Goal: Task Accomplishment & Management: Manage account settings

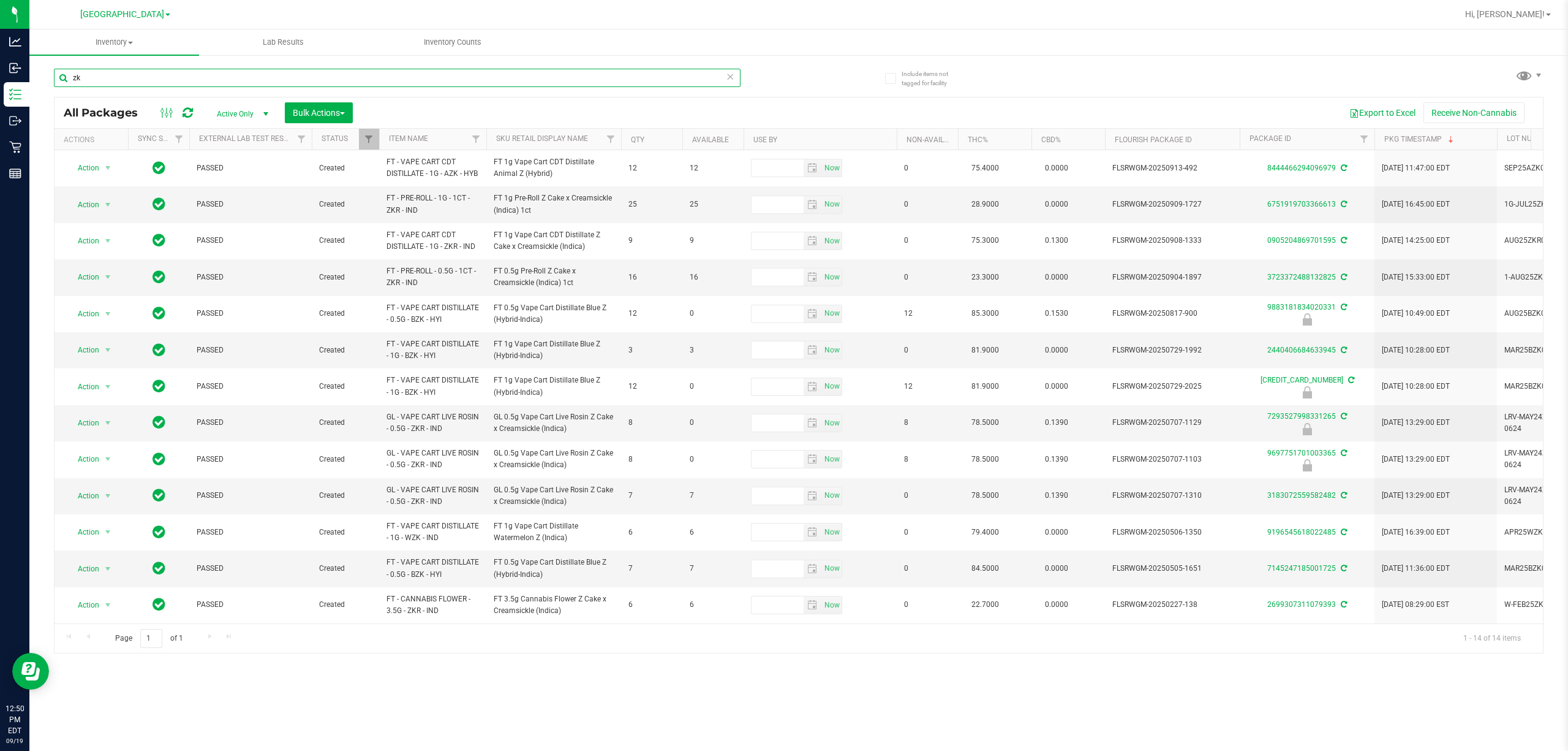
click at [126, 74] on input "zk" at bounding box center [397, 78] width 686 height 18
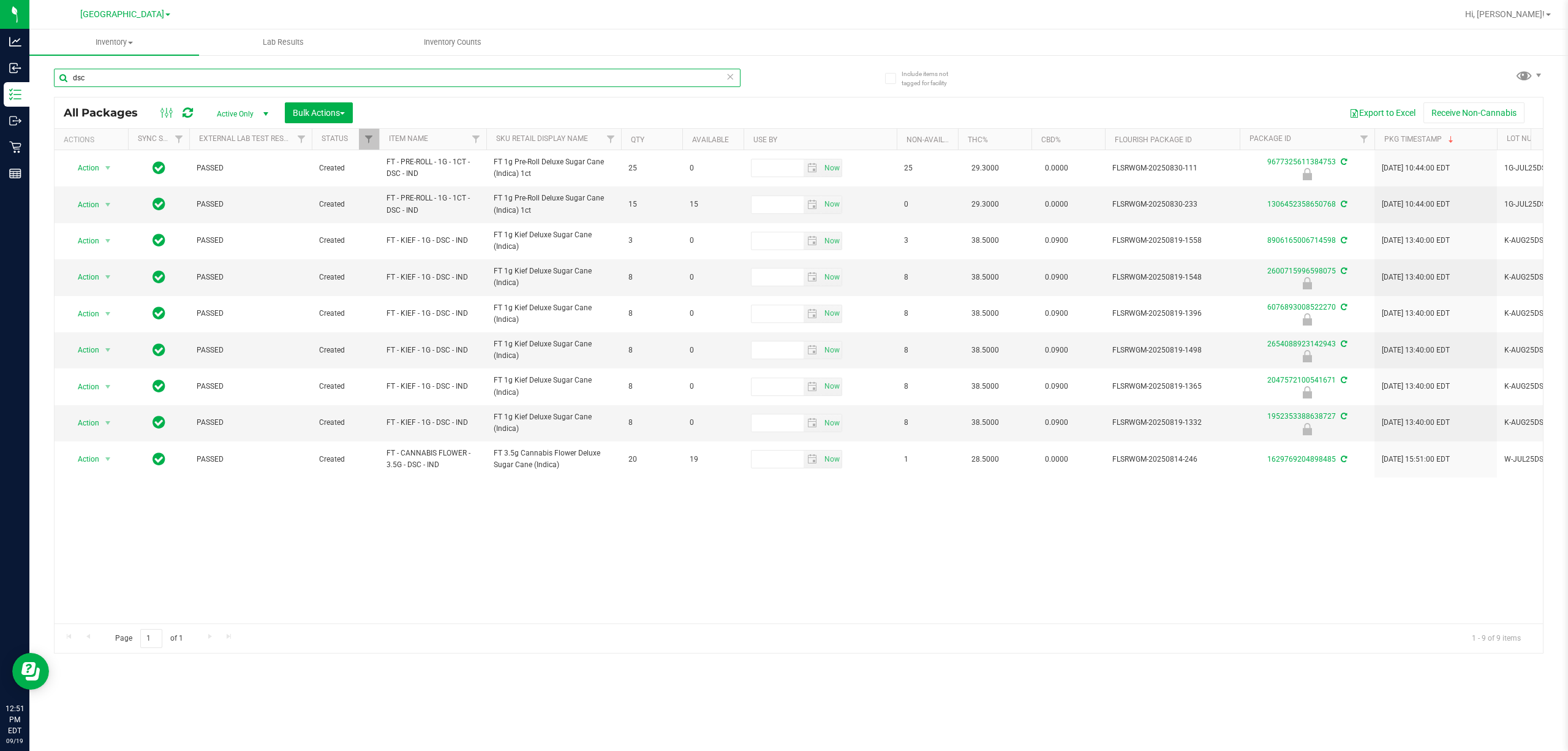
type input "dsc"
click at [214, 84] on input "dsc" at bounding box center [397, 78] width 686 height 18
click at [214, 83] on input "dsc" at bounding box center [397, 78] width 686 height 18
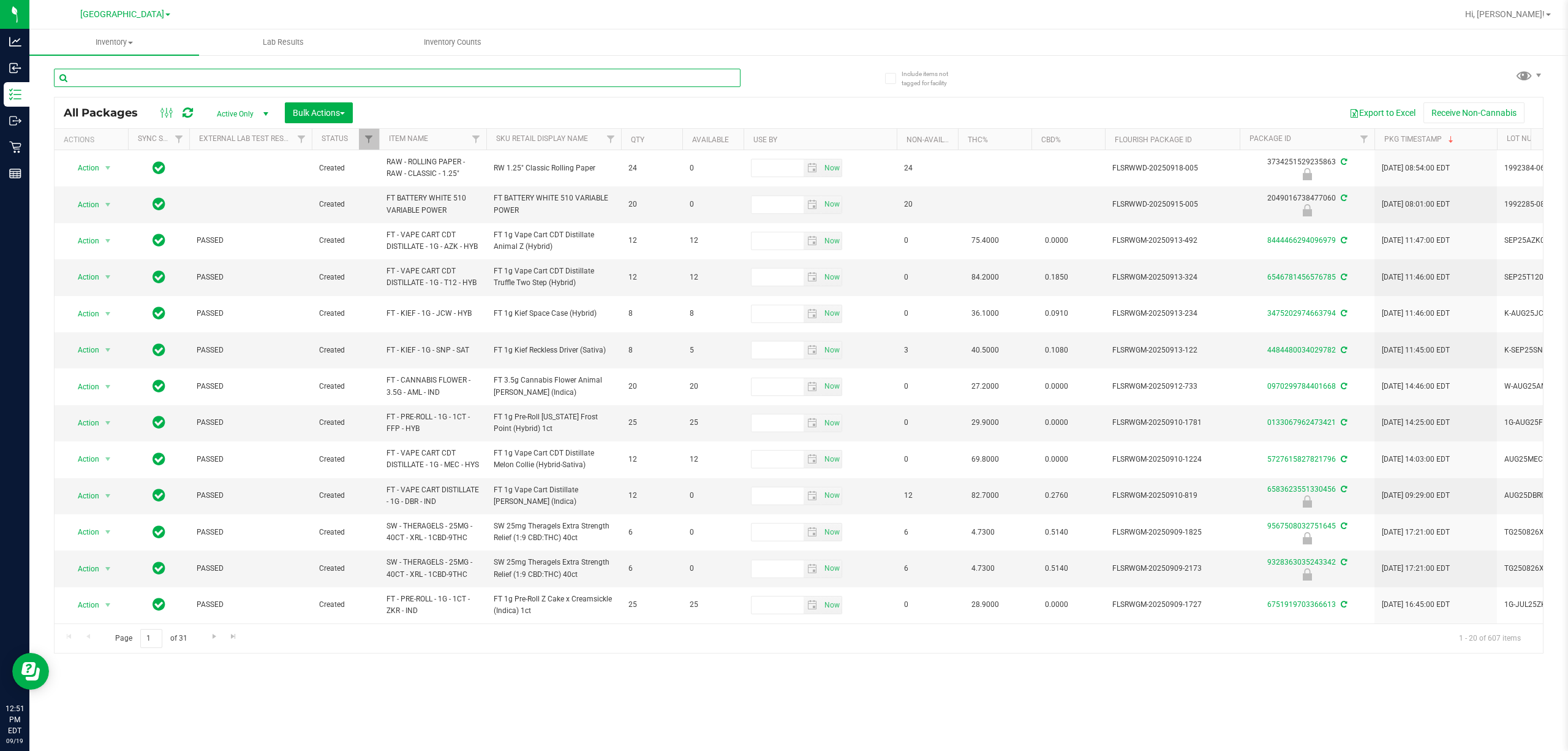
type input "0"
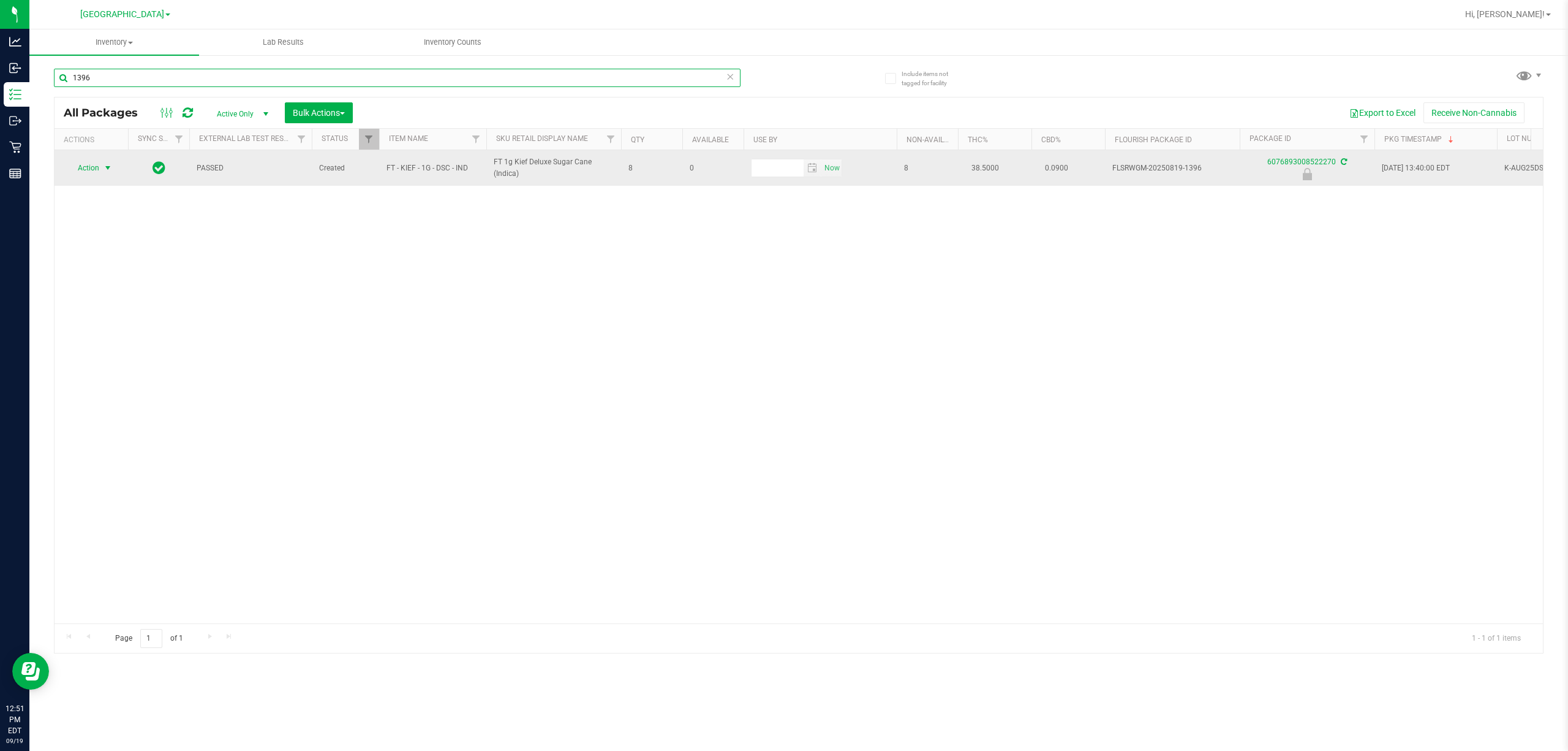
type input "1396"
click at [107, 168] on span "select" at bounding box center [107, 167] width 10 height 10
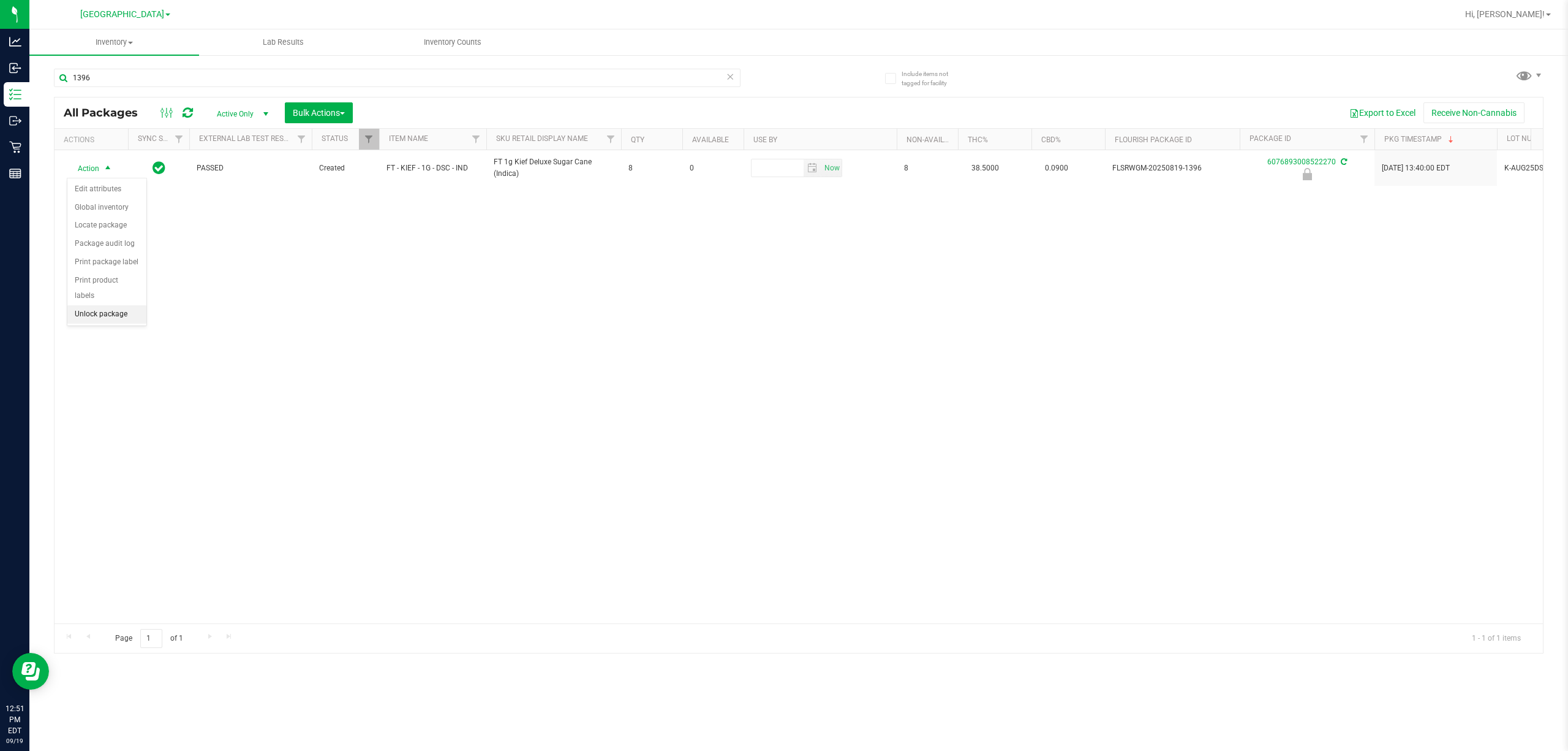
click at [101, 320] on li "Unlock package" at bounding box center [107, 314] width 79 height 18
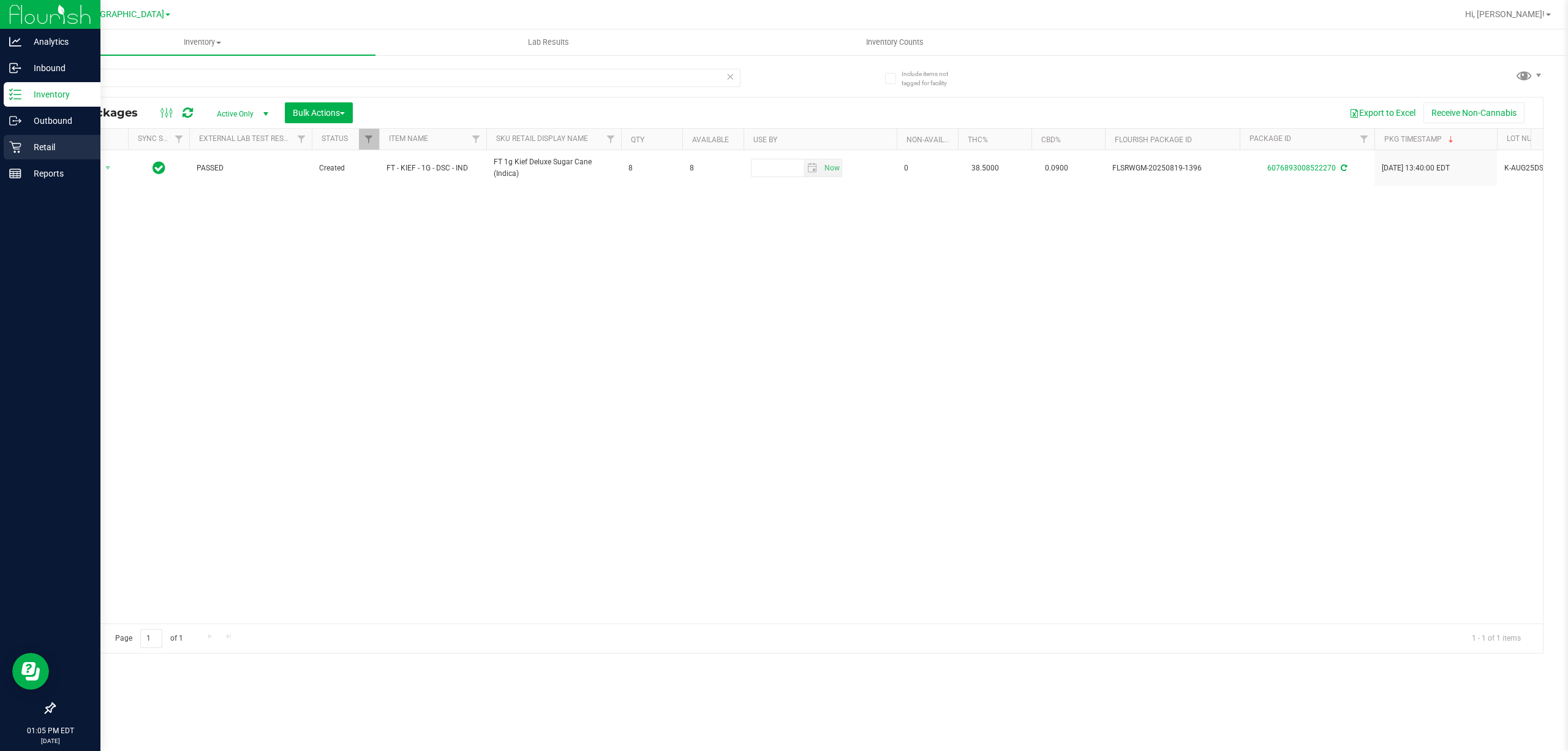
click at [27, 145] on p "Retail" at bounding box center [58, 147] width 73 height 14
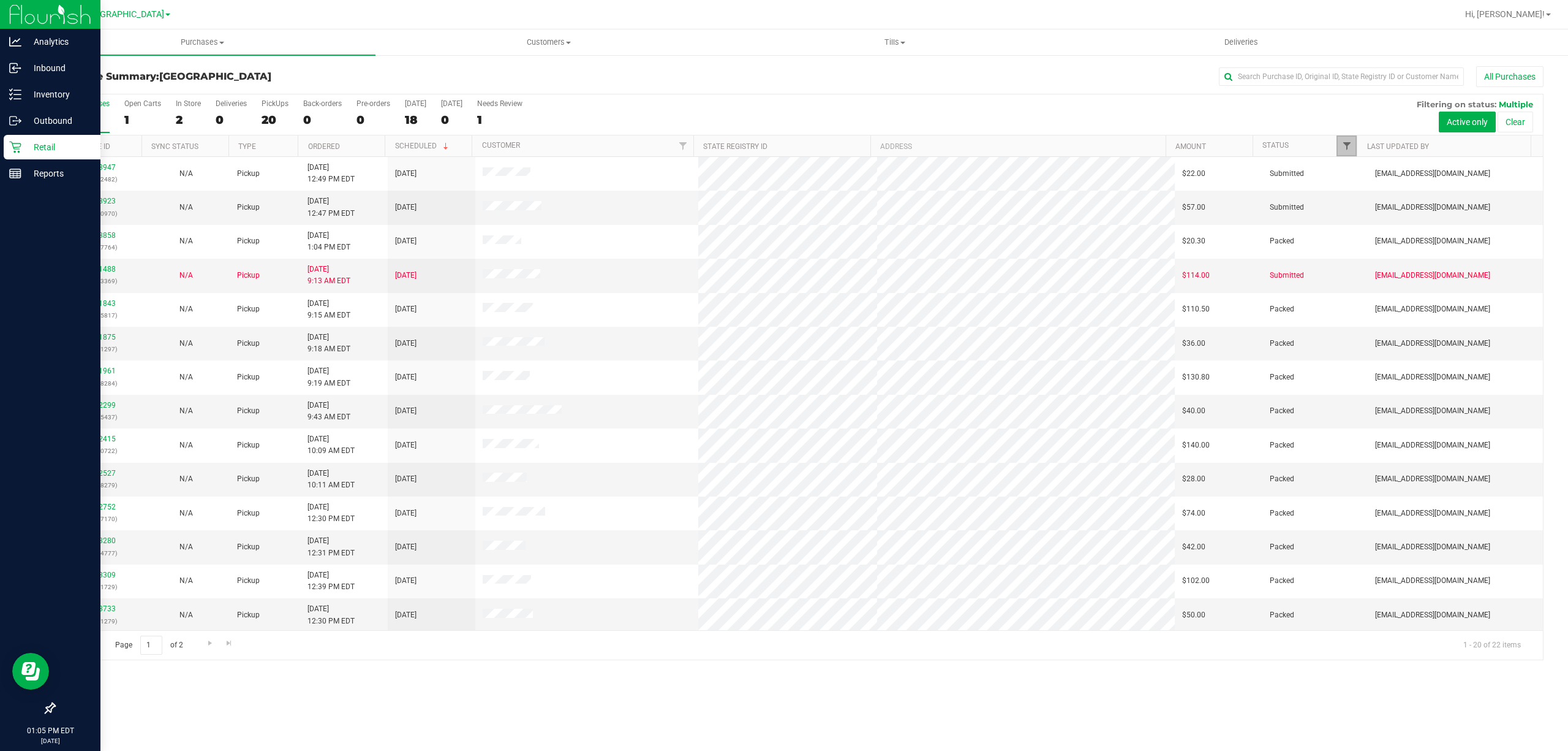
click at [1342, 150] on span "Filter" at bounding box center [1347, 145] width 10 height 10
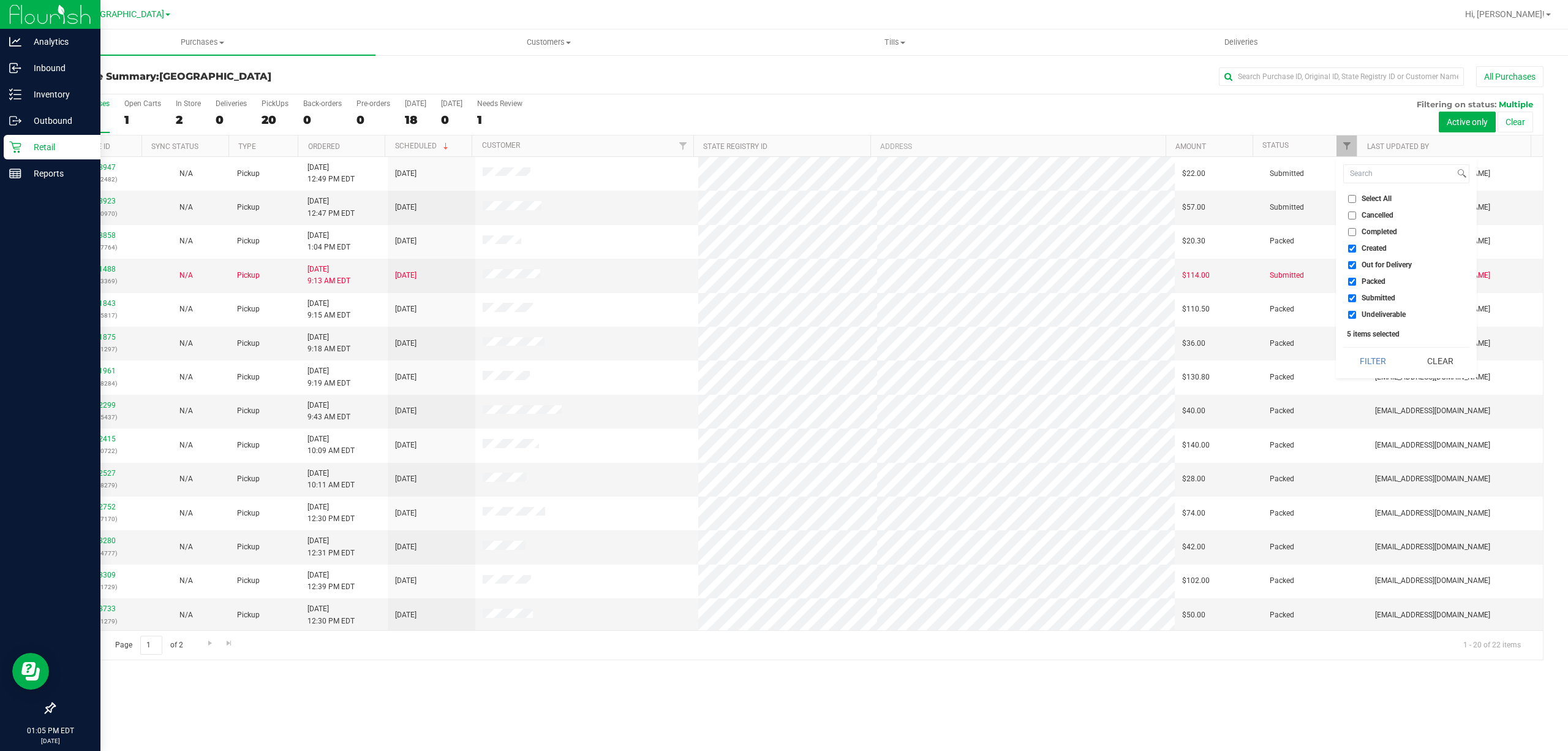
click at [1351, 252] on input "Created" at bounding box center [1352, 248] width 8 height 8
checkbox input "false"
click at [1352, 263] on input "Out for Delivery" at bounding box center [1352, 265] width 8 height 8
checkbox input "false"
click at [1352, 277] on li "Packed" at bounding box center [1406, 281] width 126 height 13
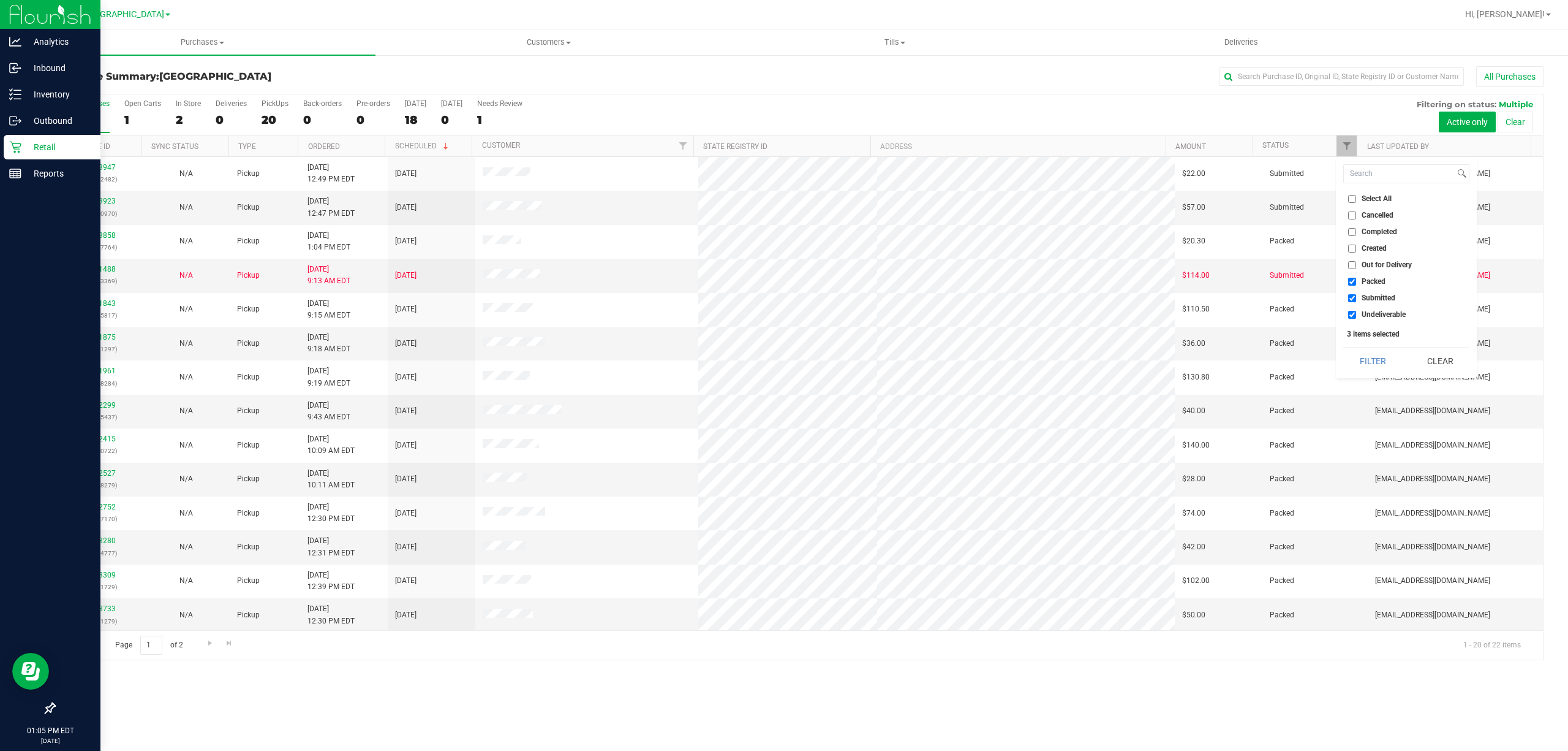
click at [1352, 278] on input "Packed" at bounding box center [1352, 282] width 8 height 8
checkbox input "false"
click at [1352, 310] on li "Undeliverable" at bounding box center [1406, 314] width 126 height 13
click at [1352, 312] on input "Undeliverable" at bounding box center [1352, 314] width 8 height 8
checkbox input "false"
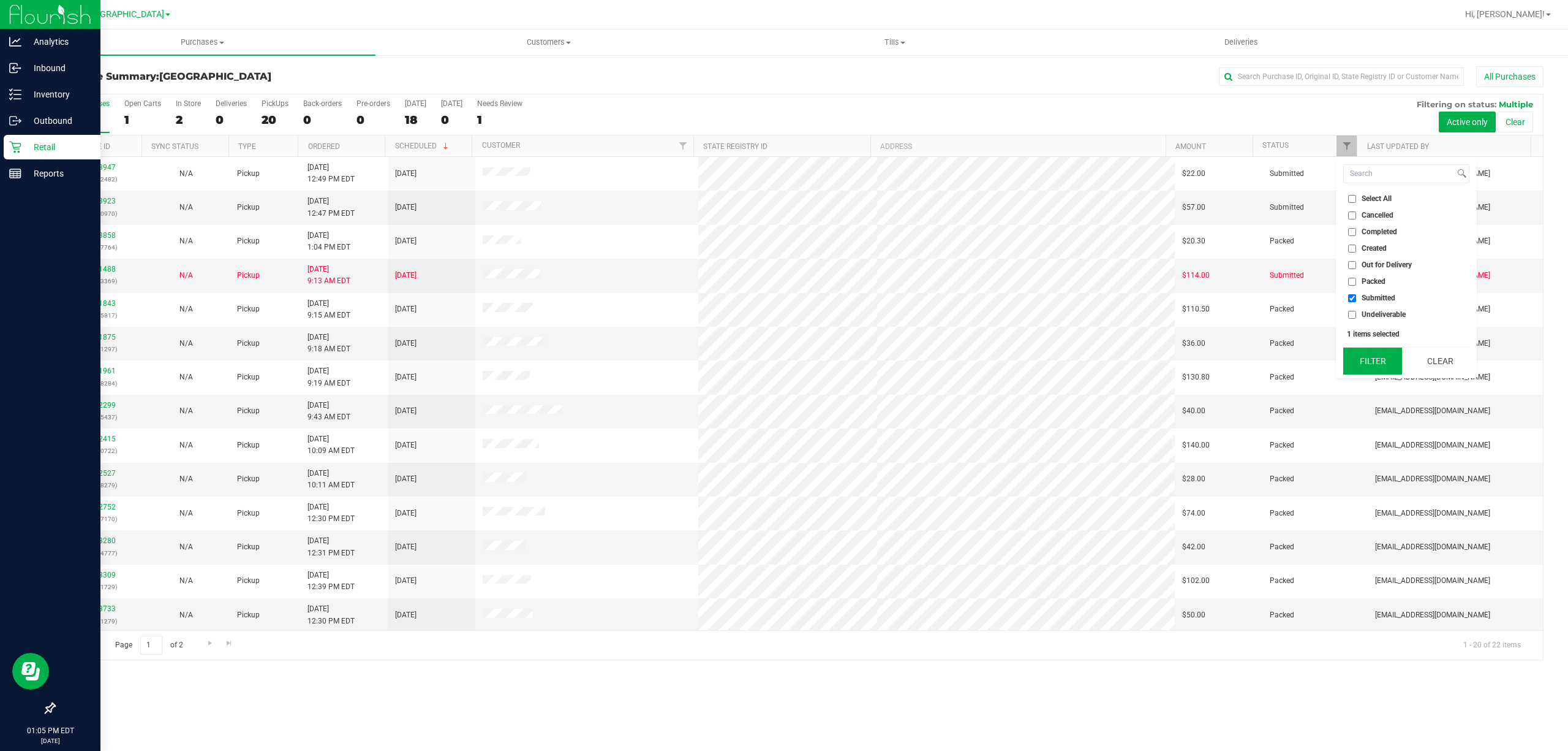
click at [1366, 363] on button "Filter" at bounding box center [1373, 361] width 59 height 27
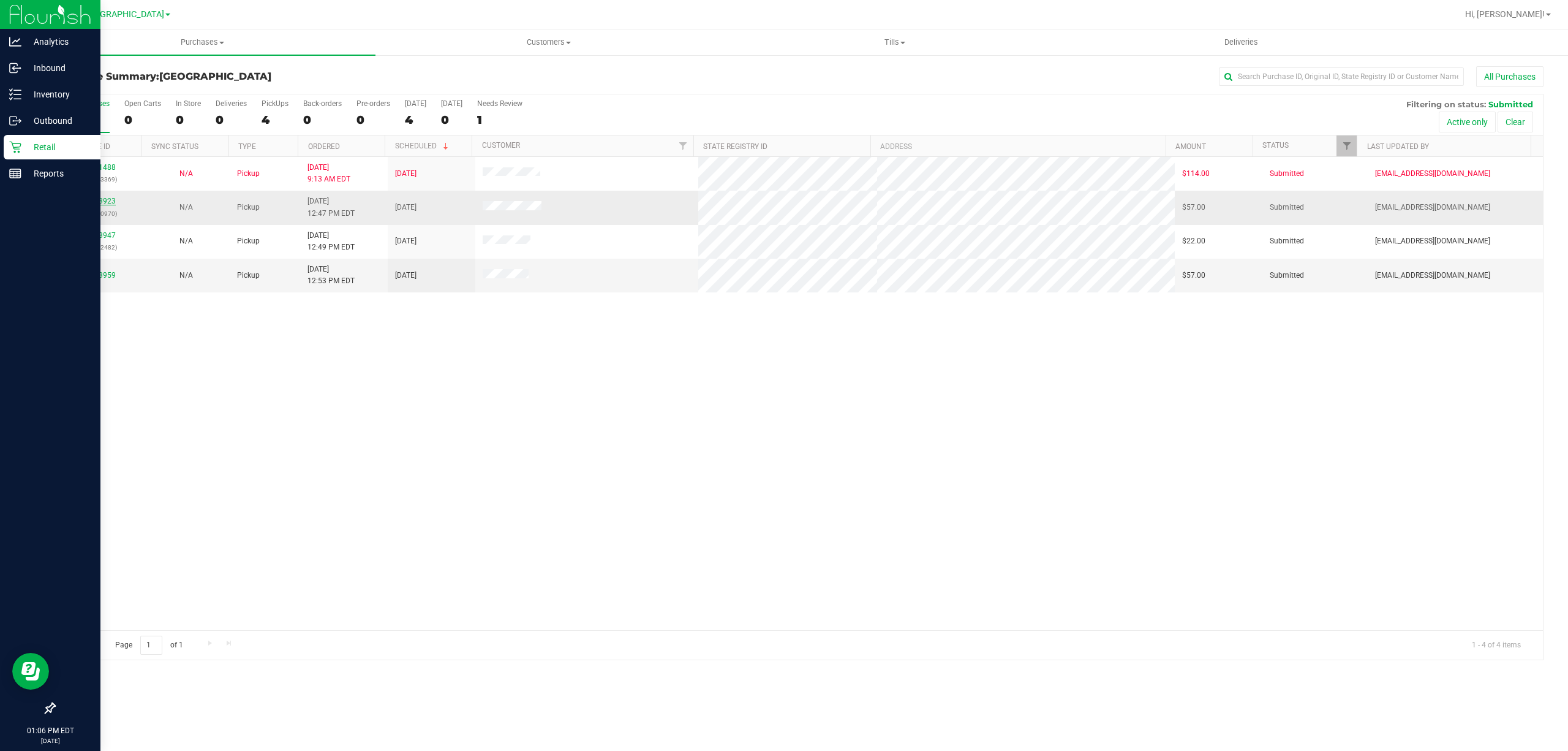
click at [96, 201] on link "11973923" at bounding box center [98, 201] width 34 height 8
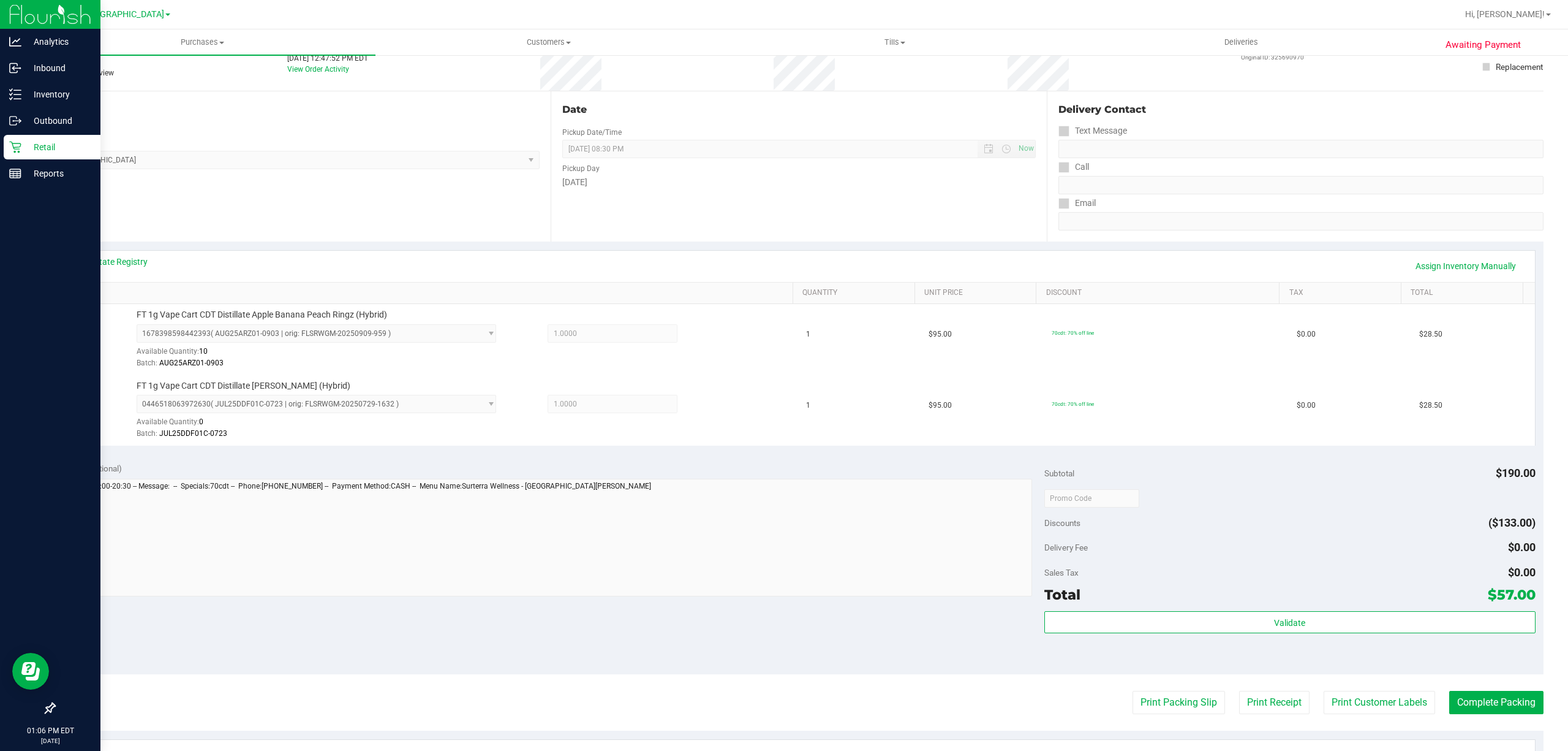
scroll to position [245, 0]
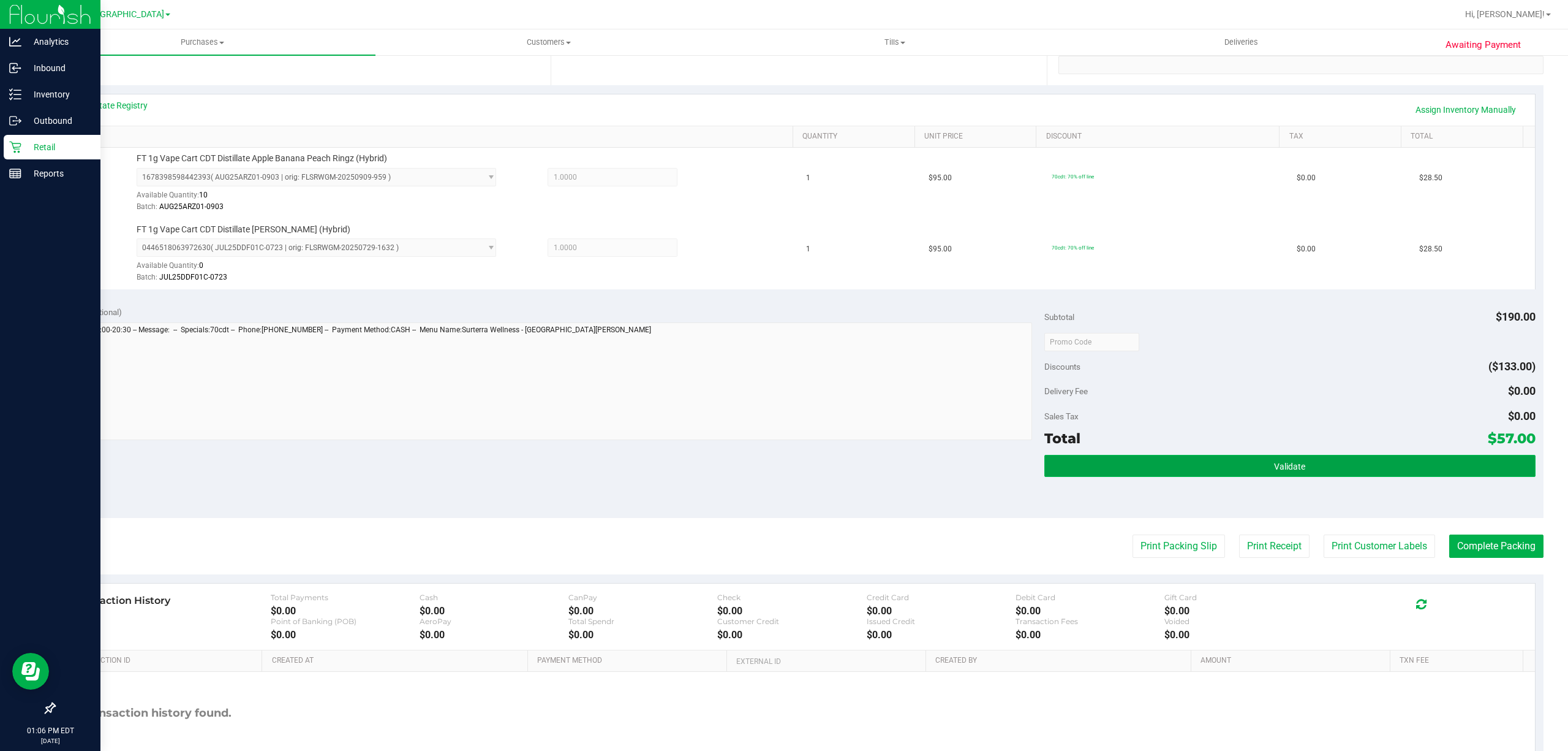
click at [1395, 471] on button "Validate" at bounding box center [1290, 466] width 491 height 22
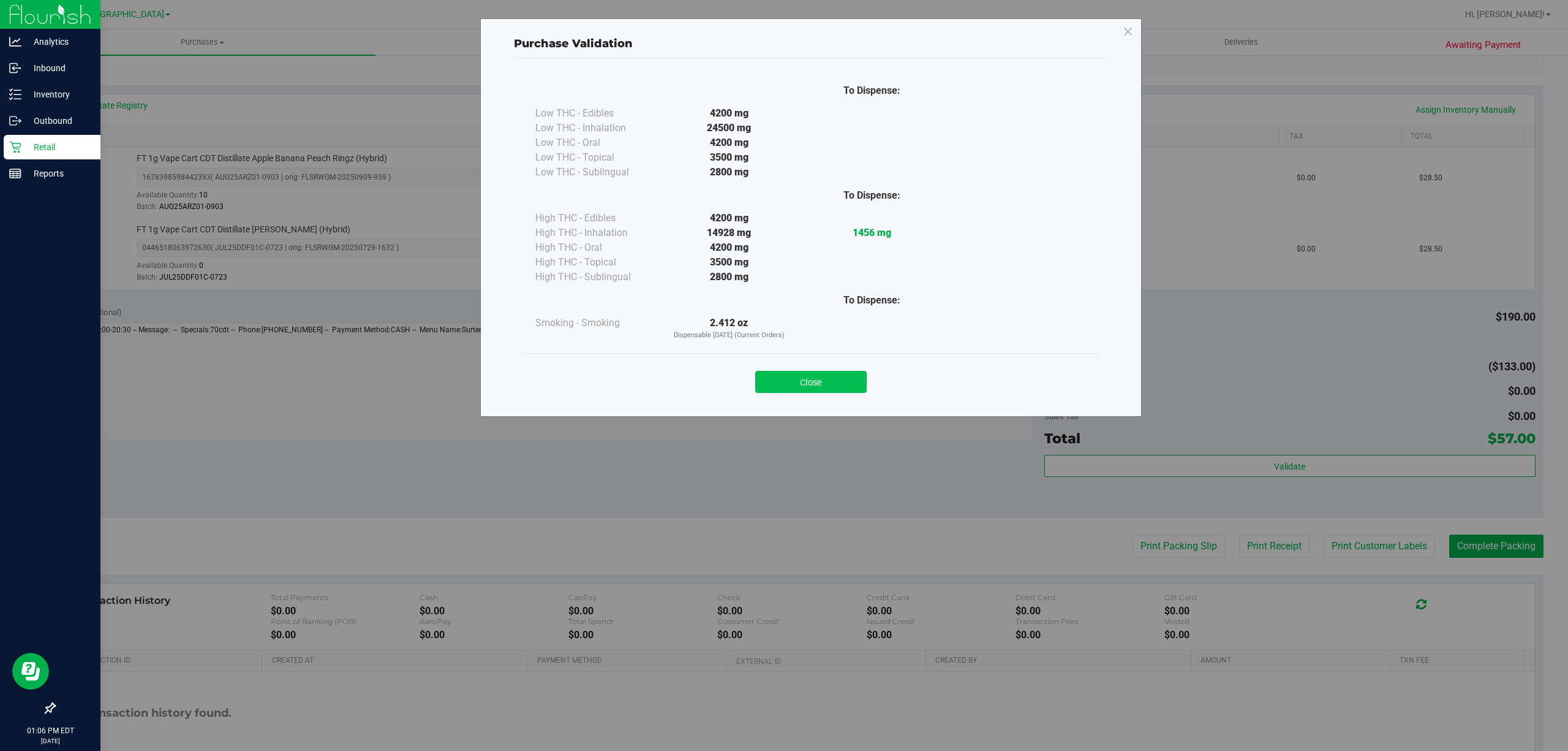
click at [841, 376] on button "Close" at bounding box center [810, 382] width 111 height 22
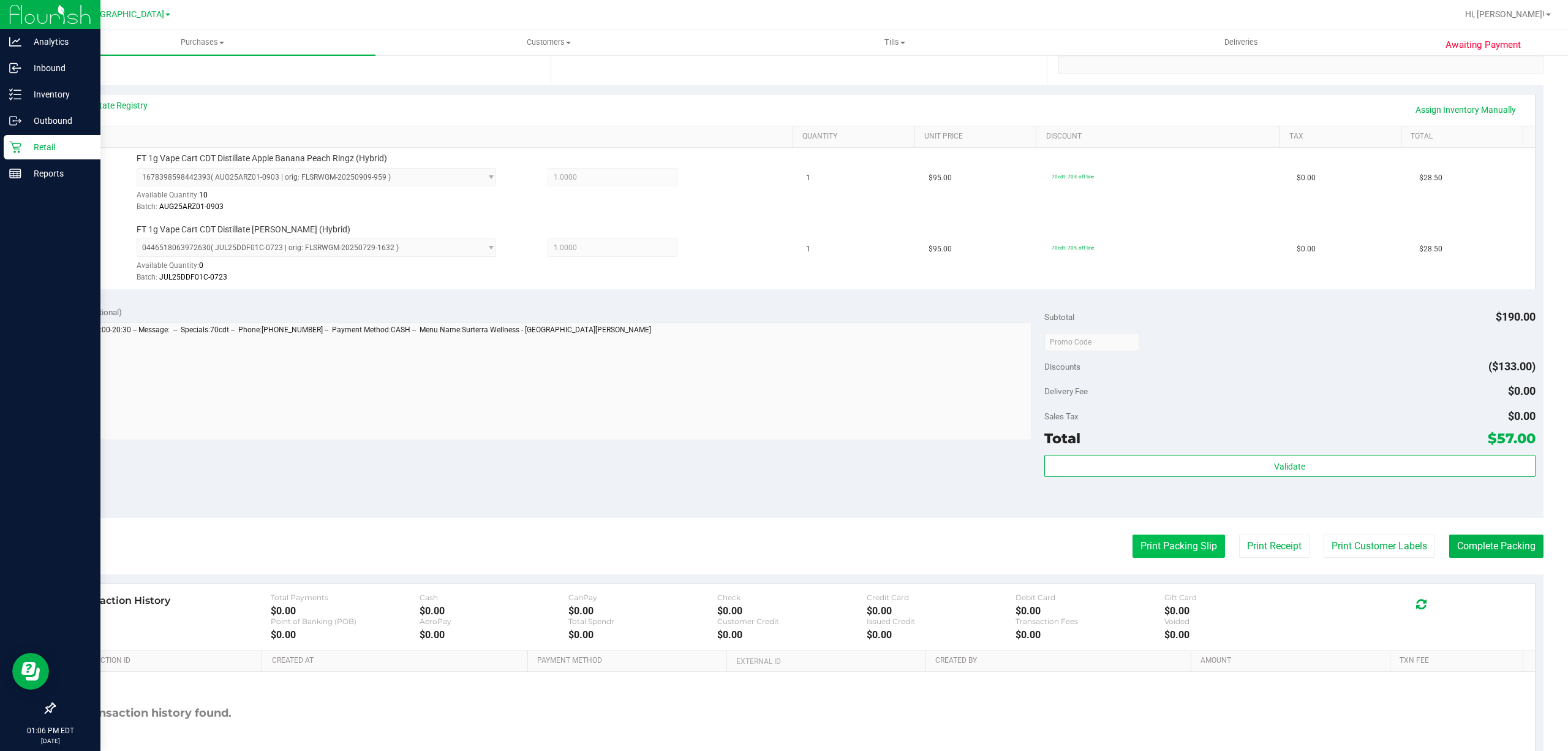
click at [1165, 550] on button "Print Packing Slip" at bounding box center [1179, 546] width 92 height 23
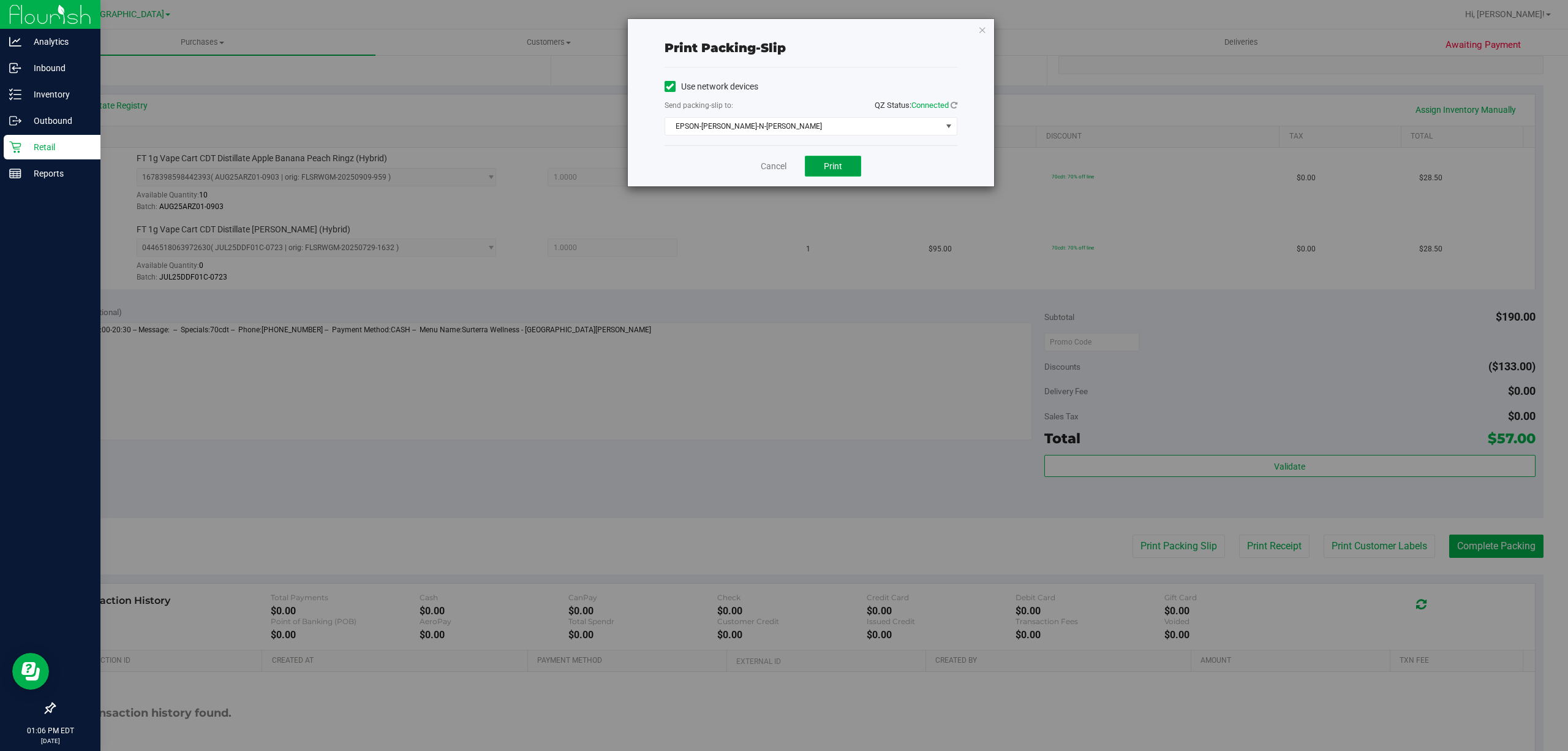
click at [817, 172] on button "Print" at bounding box center [833, 167] width 56 height 21
click at [767, 167] on link "Cancel" at bounding box center [773, 166] width 26 height 13
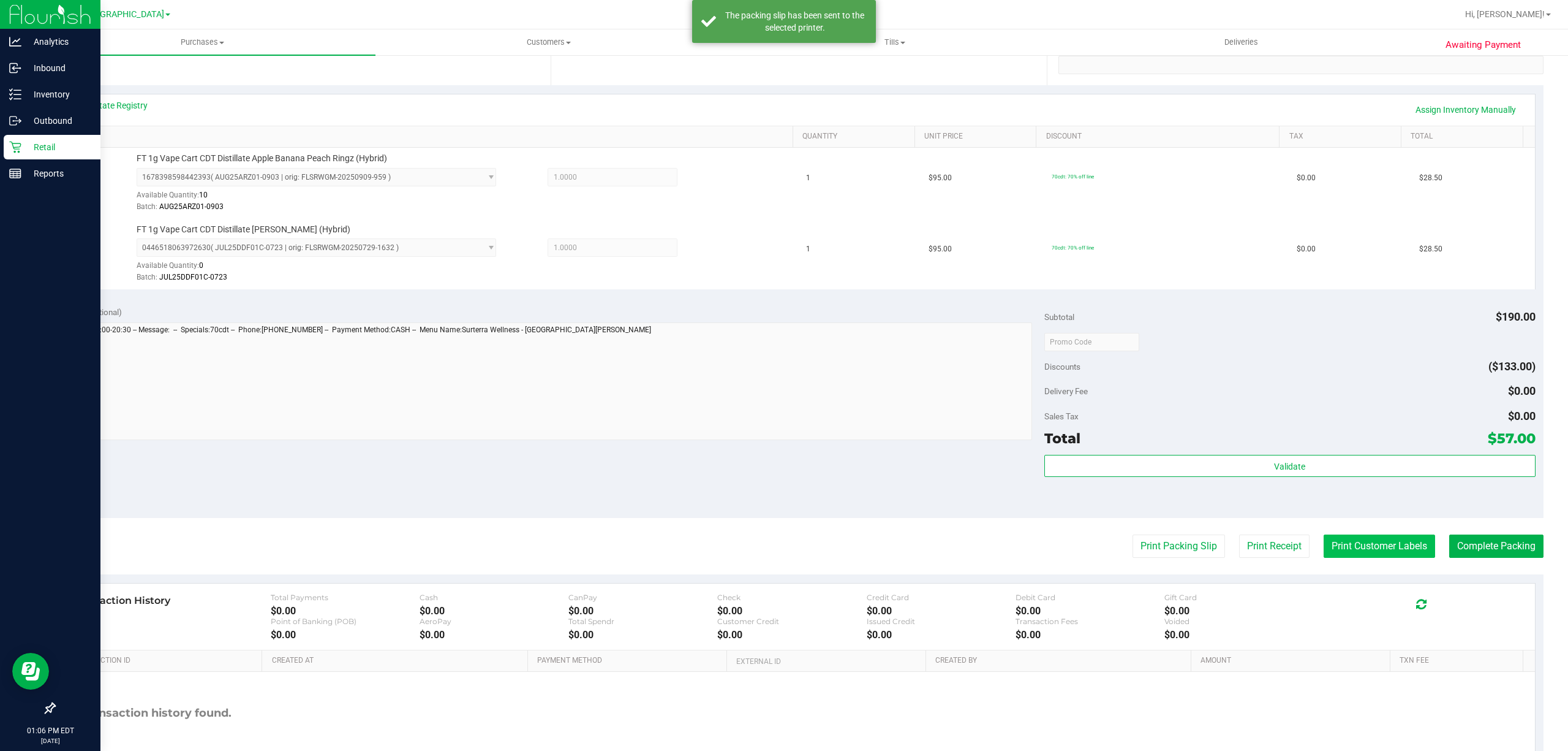
click at [1370, 552] on button "Print Customer Labels" at bounding box center [1379, 546] width 111 height 23
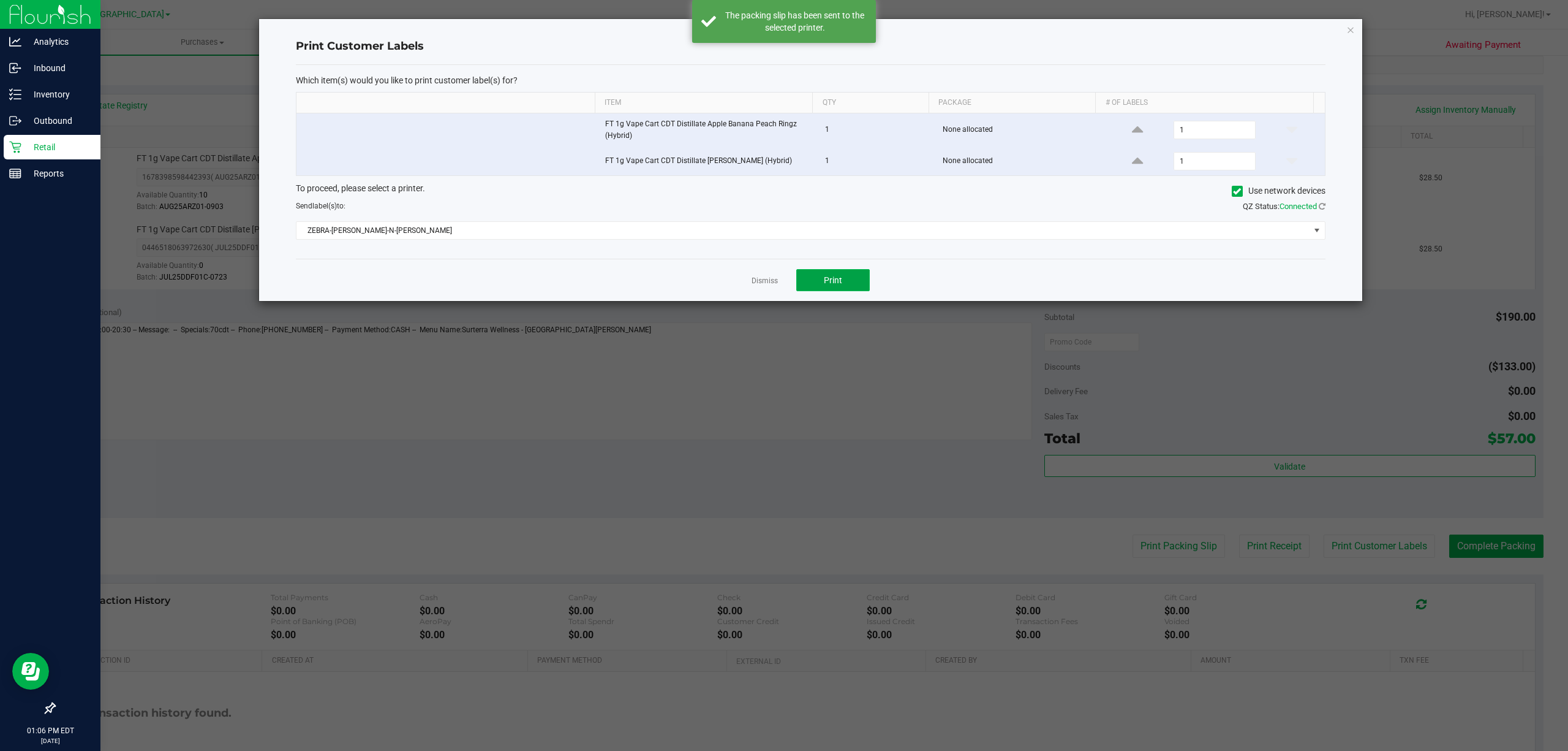
click at [855, 279] on button "Print" at bounding box center [832, 279] width 73 height 22
click at [768, 285] on link "Dismiss" at bounding box center [764, 281] width 26 height 11
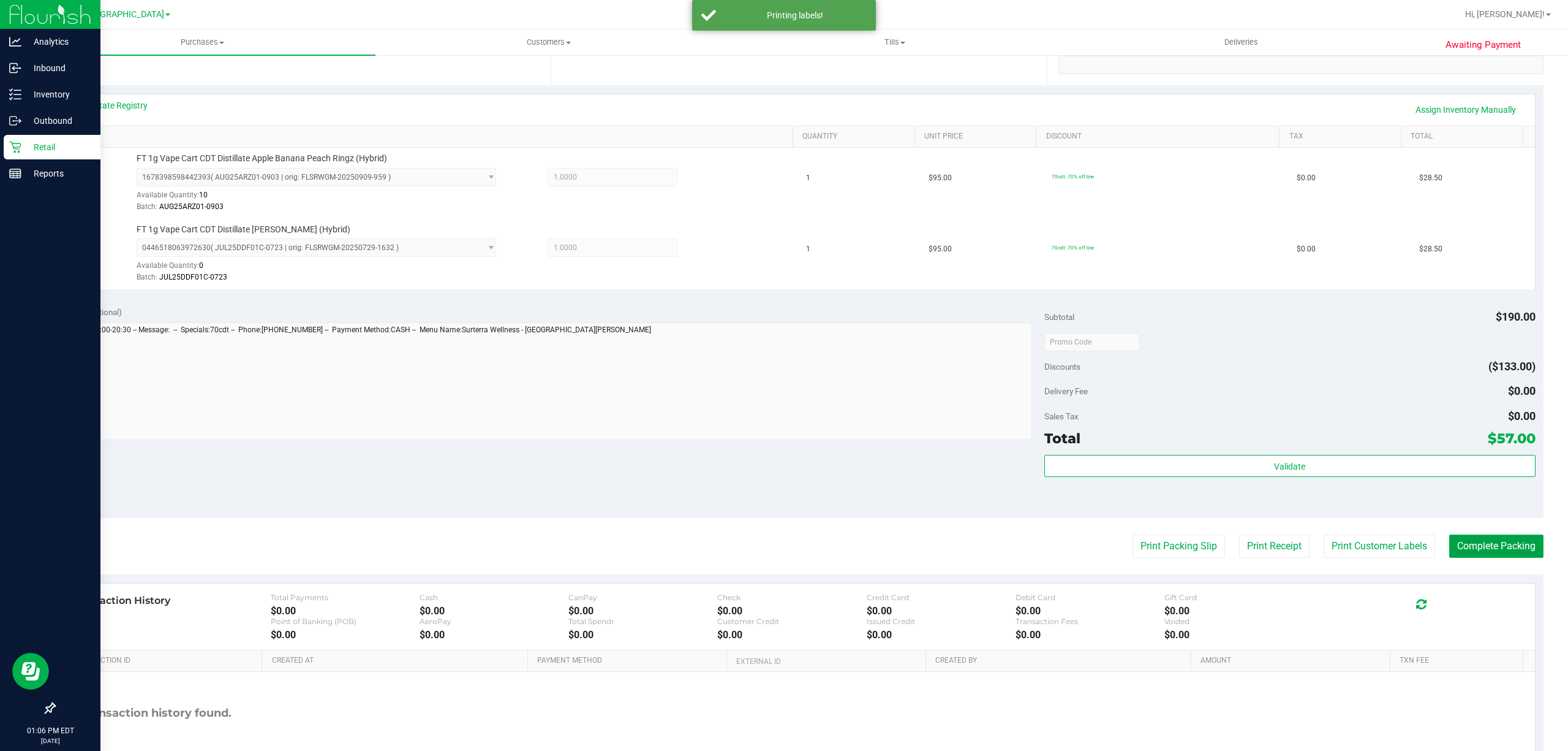
click at [1473, 549] on button "Complete Packing" at bounding box center [1496, 546] width 95 height 23
